Goal: Task Accomplishment & Management: Complete application form

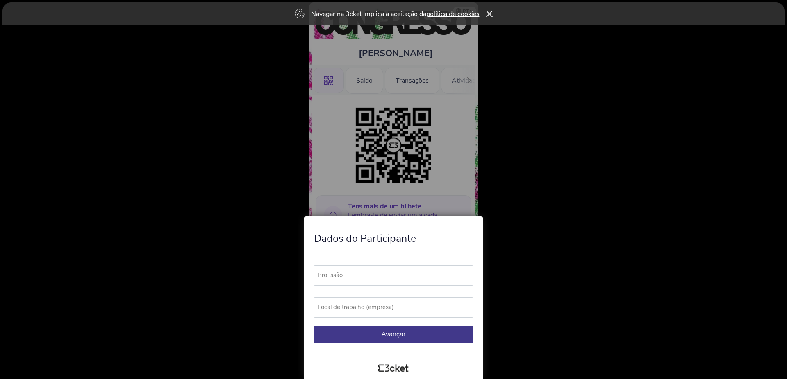
click at [403, 278] on label "Profissão" at bounding box center [397, 276] width 166 height 20
click at [403, 278] on input "Profissão" at bounding box center [393, 276] width 159 height 20
type input "Promotor"
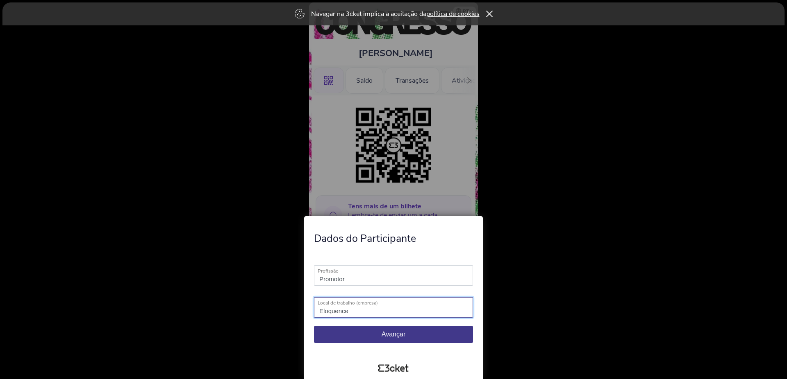
type input "Eloquence"
click at [384, 342] on button "Avançar" at bounding box center [393, 334] width 159 height 17
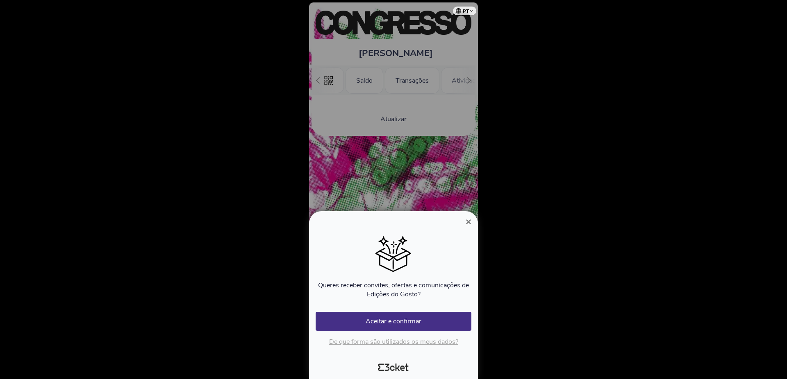
scroll to position [0, 74]
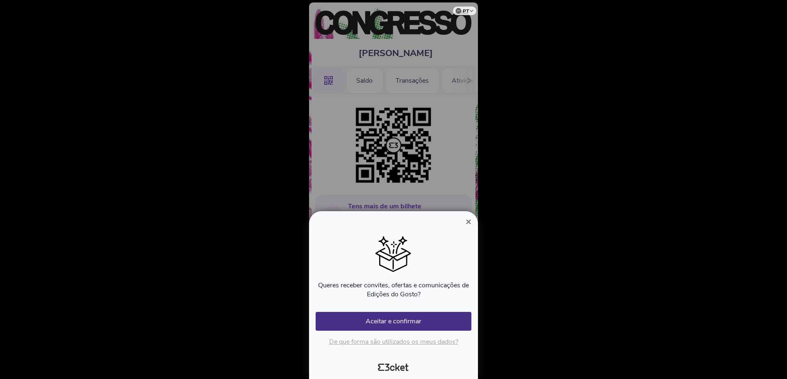
click at [467, 220] on span "×" at bounding box center [468, 221] width 6 height 11
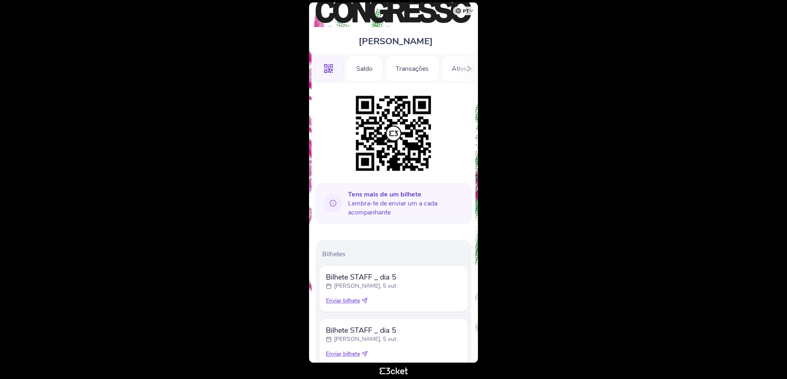
scroll to position [47, 0]
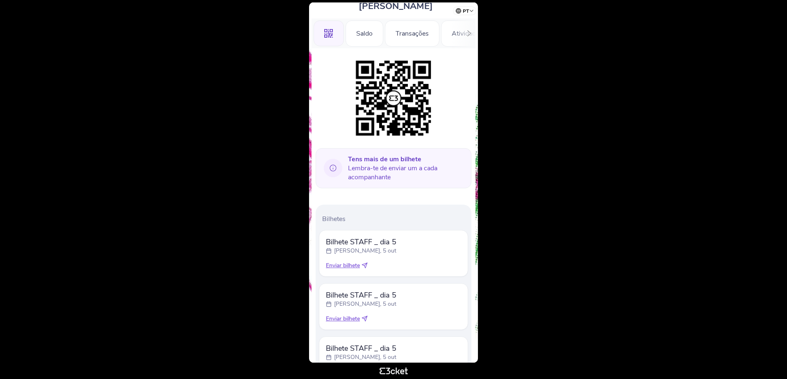
click at [367, 266] on icon at bounding box center [364, 265] width 5 height 5
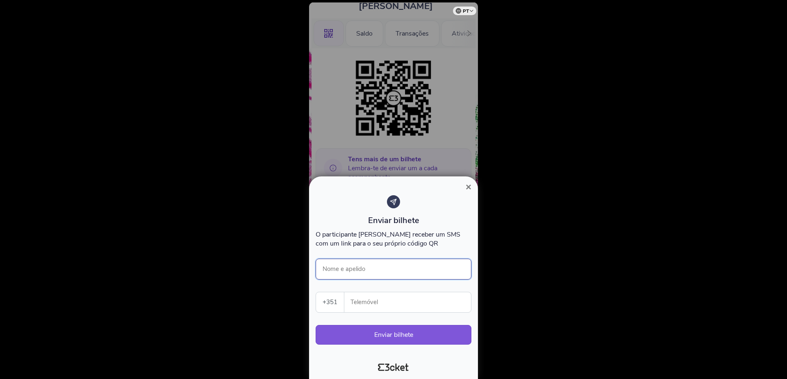
click at [375, 269] on input "Nome e apelido" at bounding box center [394, 269] width 156 height 21
type input "[PERSON_NAME]"
click at [377, 293] on input "Telemóvel" at bounding box center [411, 303] width 120 height 20
paste input "932268520"
type input "932268520"
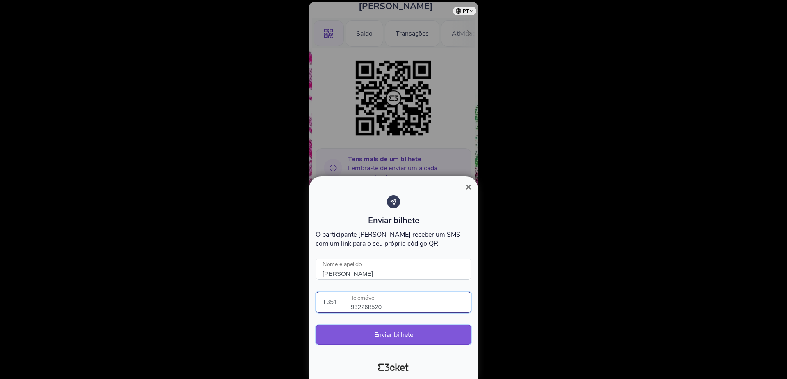
click at [393, 333] on button "Enviar bilhete" at bounding box center [394, 335] width 156 height 20
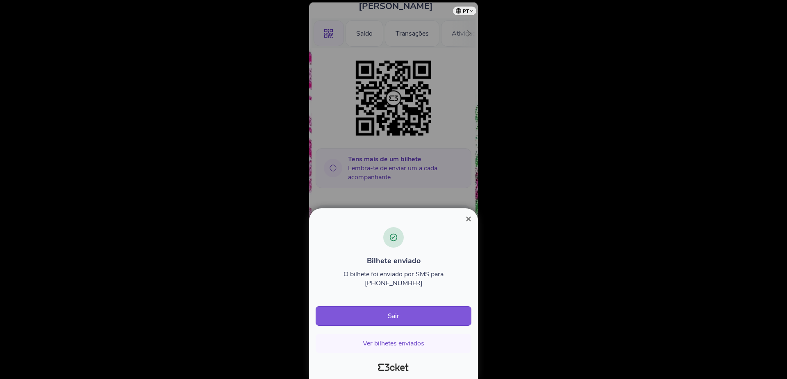
click at [468, 225] on span "×" at bounding box center [468, 218] width 6 height 11
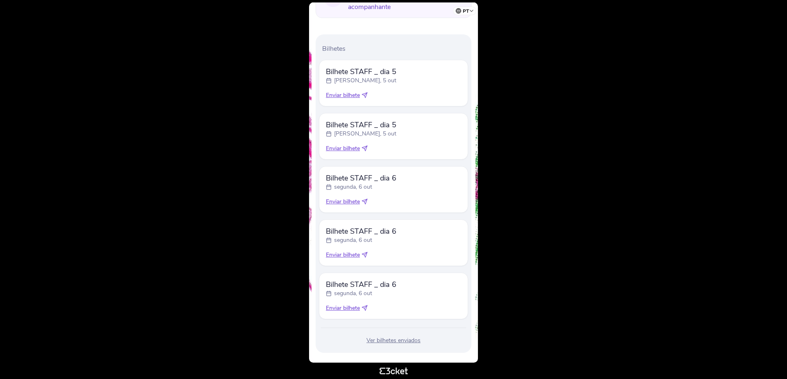
scroll to position [228, 0]
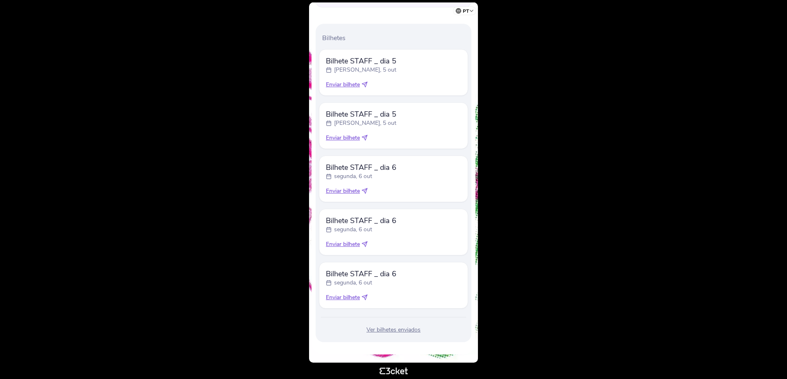
click at [367, 191] on icon at bounding box center [364, 190] width 5 height 5
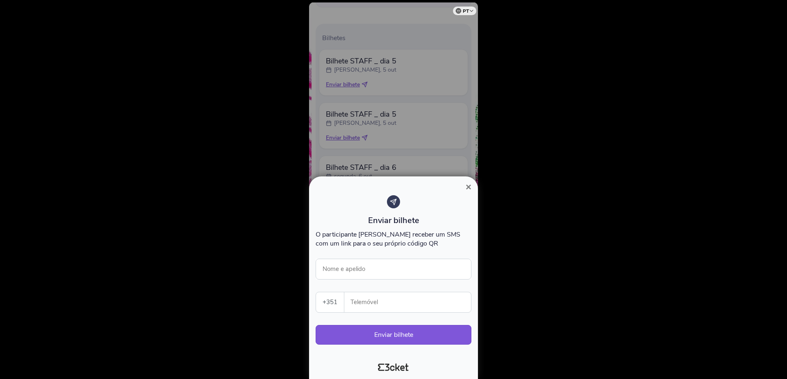
click at [372, 307] on input "Telemóvel" at bounding box center [411, 303] width 120 height 20
paste input "932268520"
type input "932268520"
click at [356, 268] on input "Nome e apelido" at bounding box center [394, 269] width 156 height 21
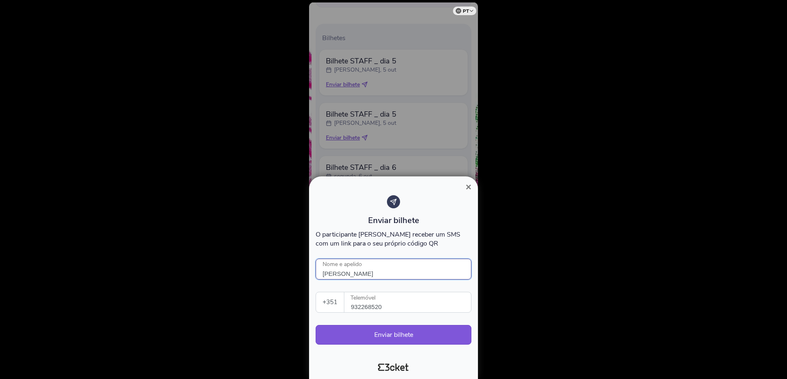
type input "Alexandre Barbosa"
click at [384, 335] on button "Enviar bilhete" at bounding box center [394, 335] width 156 height 20
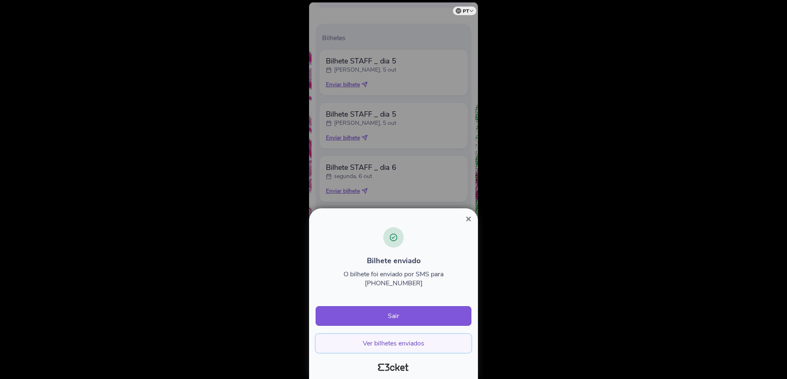
click at [399, 343] on button "Ver bilhetes enviados" at bounding box center [394, 343] width 156 height 19
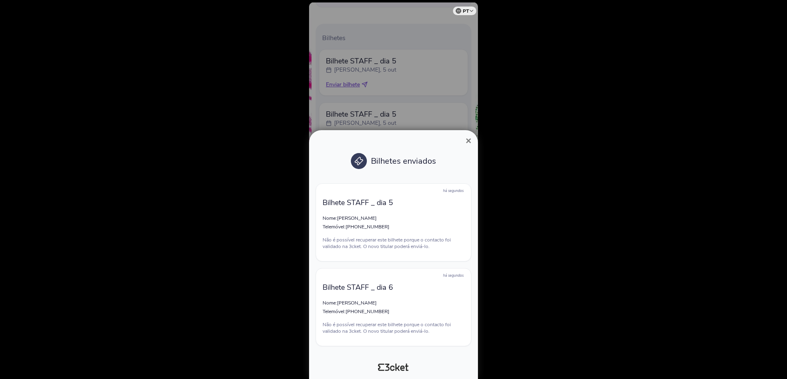
click at [468, 137] on span "×" at bounding box center [468, 140] width 6 height 11
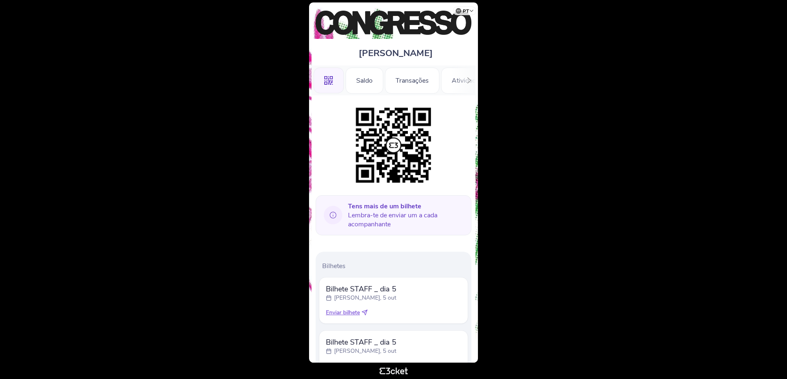
click at [367, 313] on icon at bounding box center [364, 313] width 6 height 6
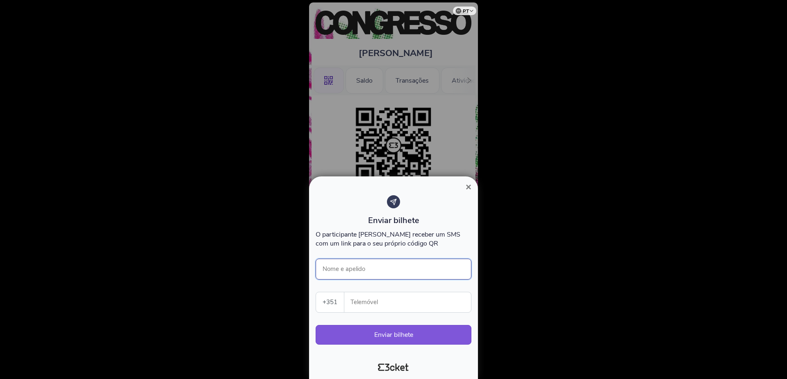
click at [367, 272] on input "Nome e apelido" at bounding box center [394, 269] width 156 height 21
type input "Diana Pinteus"
paste input "912804794"
type input "912804794"
click at [366, 331] on button "Enviar bilhete" at bounding box center [394, 335] width 156 height 20
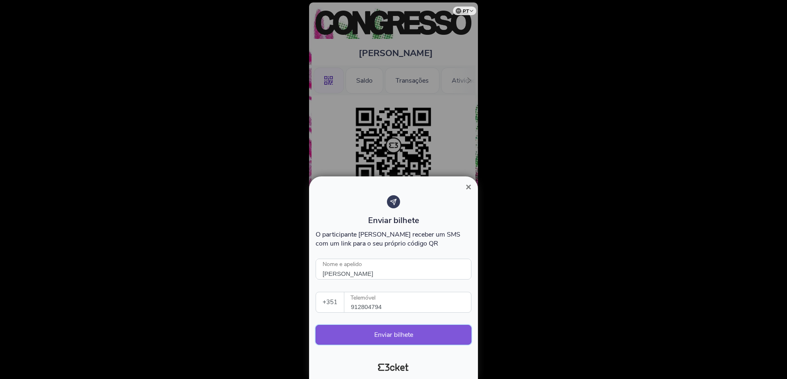
click at [366, 331] on button "Enviar bilhete" at bounding box center [394, 335] width 156 height 20
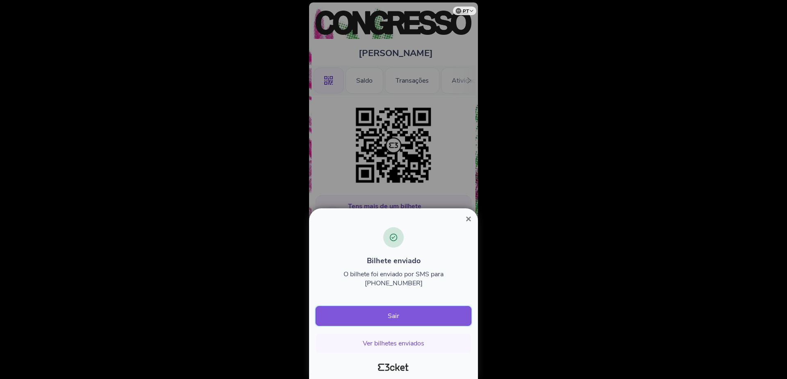
click at [372, 318] on button "Sair" at bounding box center [394, 316] width 156 height 20
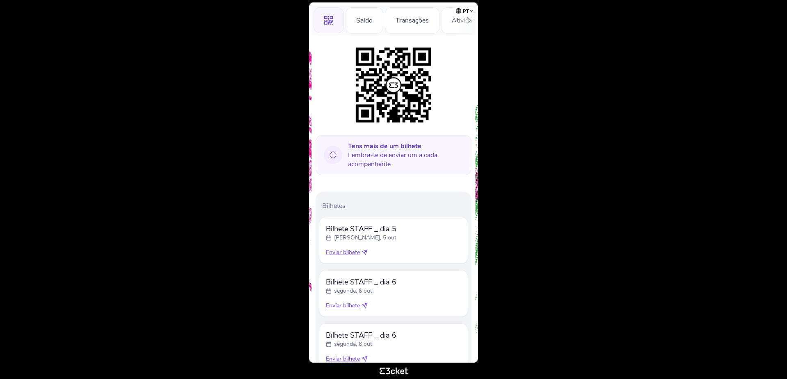
scroll to position [67, 0]
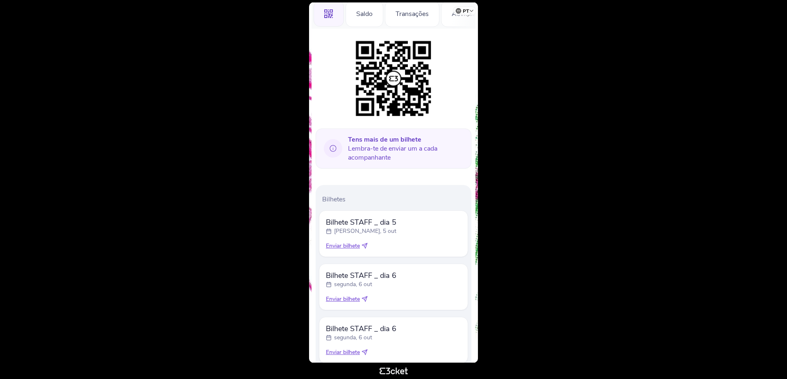
click at [365, 298] on icon at bounding box center [364, 299] width 6 height 6
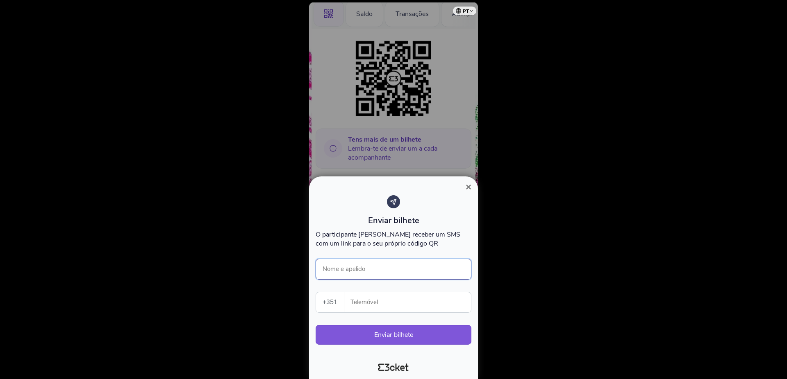
click at [363, 271] on input "Nome e apelido" at bounding box center [394, 269] width 156 height 21
type input "Diana Pinteus"
click at [371, 299] on input "Telemóvel" at bounding box center [411, 303] width 120 height 20
paste input "912804794"
type input "912804794"
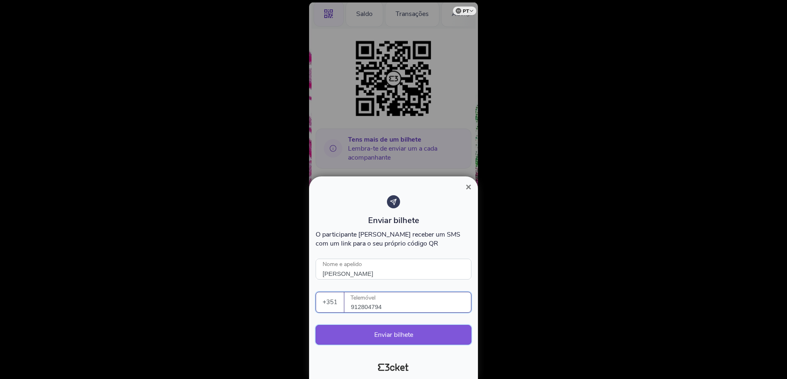
click at [380, 338] on button "Enviar bilhete" at bounding box center [394, 335] width 156 height 20
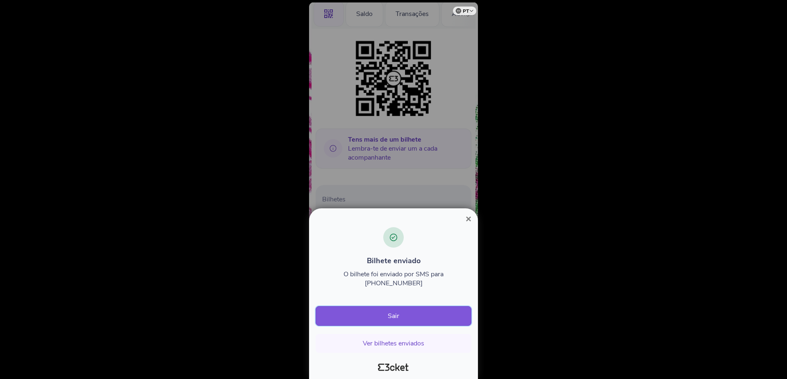
click at [380, 324] on button "Sair" at bounding box center [394, 316] width 156 height 20
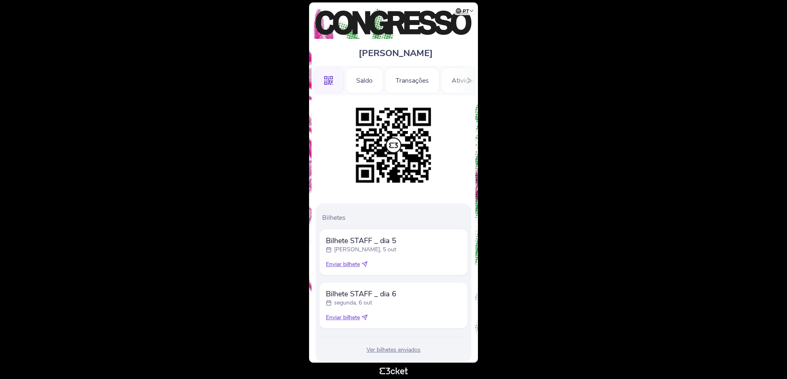
click at [365, 265] on icon at bounding box center [364, 264] width 5 height 5
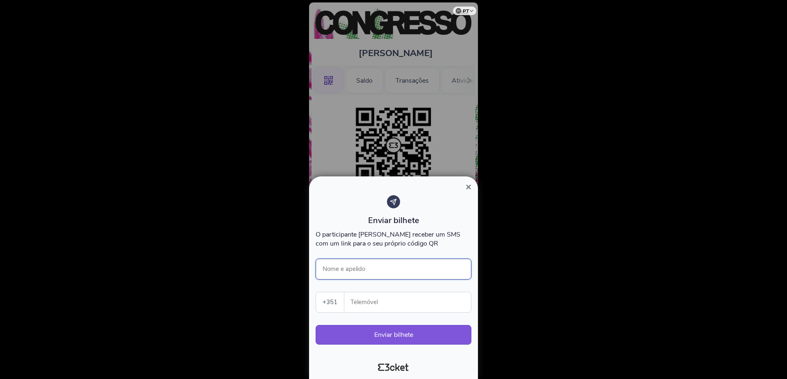
click at [365, 265] on input "Nome e apelido" at bounding box center [394, 269] width 156 height 21
type input "[PERSON_NAME]"
paste input "934409993"
type input "934409993"
click at [360, 335] on button "Enviar bilhete" at bounding box center [394, 335] width 156 height 20
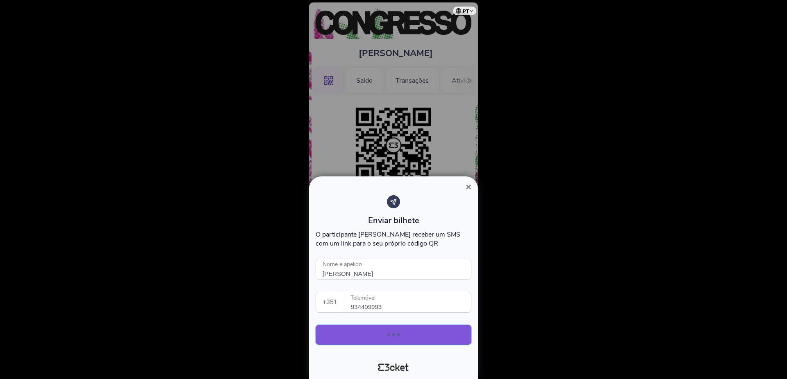
click at [360, 335] on button "Enviar bilhete" at bounding box center [394, 335] width 156 height 20
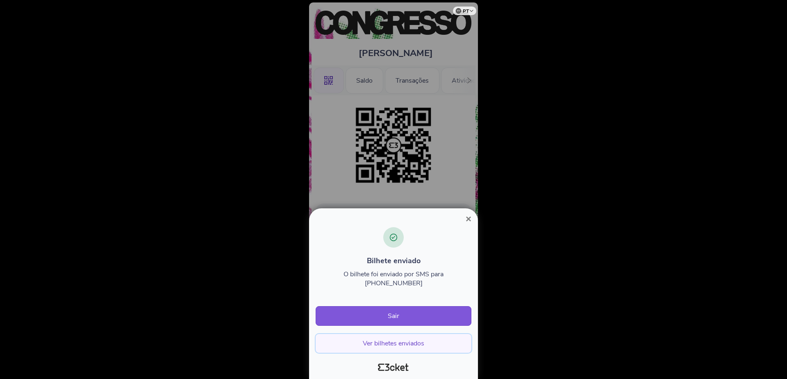
click at [379, 344] on button "Ver bilhetes enviados" at bounding box center [394, 343] width 156 height 19
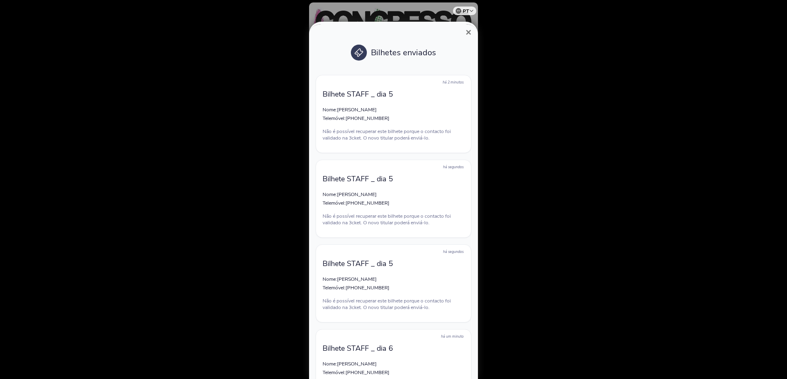
click at [468, 31] on span "×" at bounding box center [468, 32] width 6 height 11
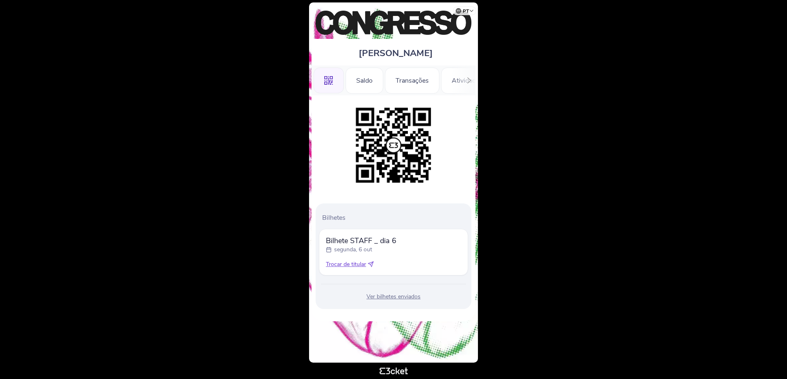
click at [370, 264] on icon at bounding box center [371, 264] width 6 height 6
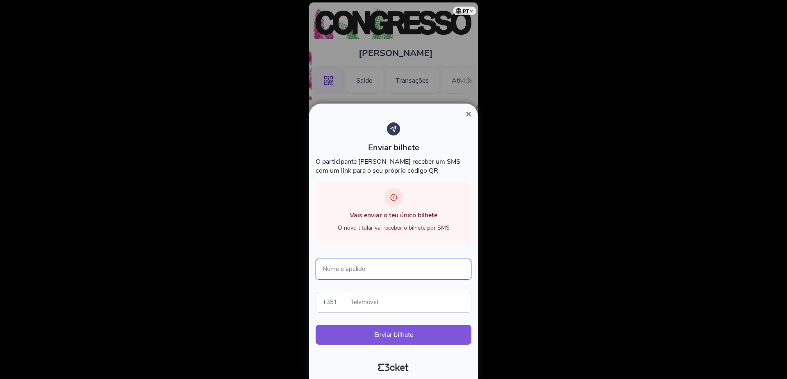
click at [359, 270] on input "Nome e apelido" at bounding box center [394, 269] width 156 height 21
type input "Joõ Gouveia"
paste input "934409993"
type input "934409993"
click at [394, 334] on button "Enviar bilhete" at bounding box center [394, 335] width 156 height 20
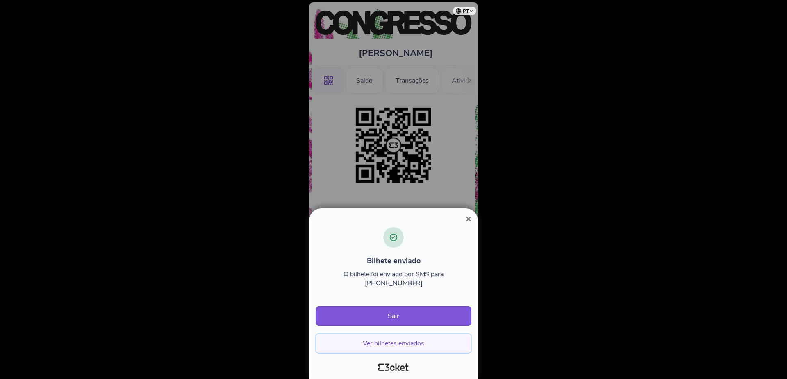
click at [392, 349] on button "Ver bilhetes enviados" at bounding box center [394, 343] width 156 height 19
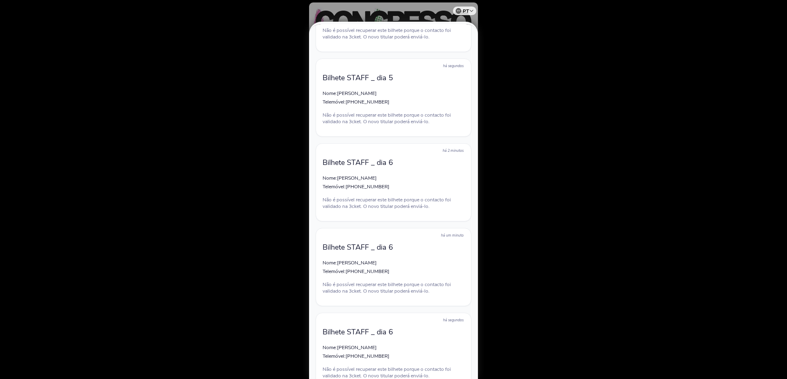
scroll to position [231, 0]
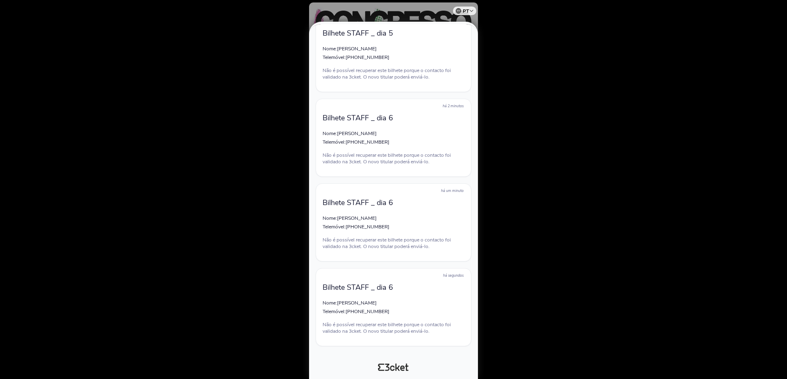
click at [608, 223] on div at bounding box center [393, 189] width 787 height 379
